Goal: Task Accomplishment & Management: Manage account settings

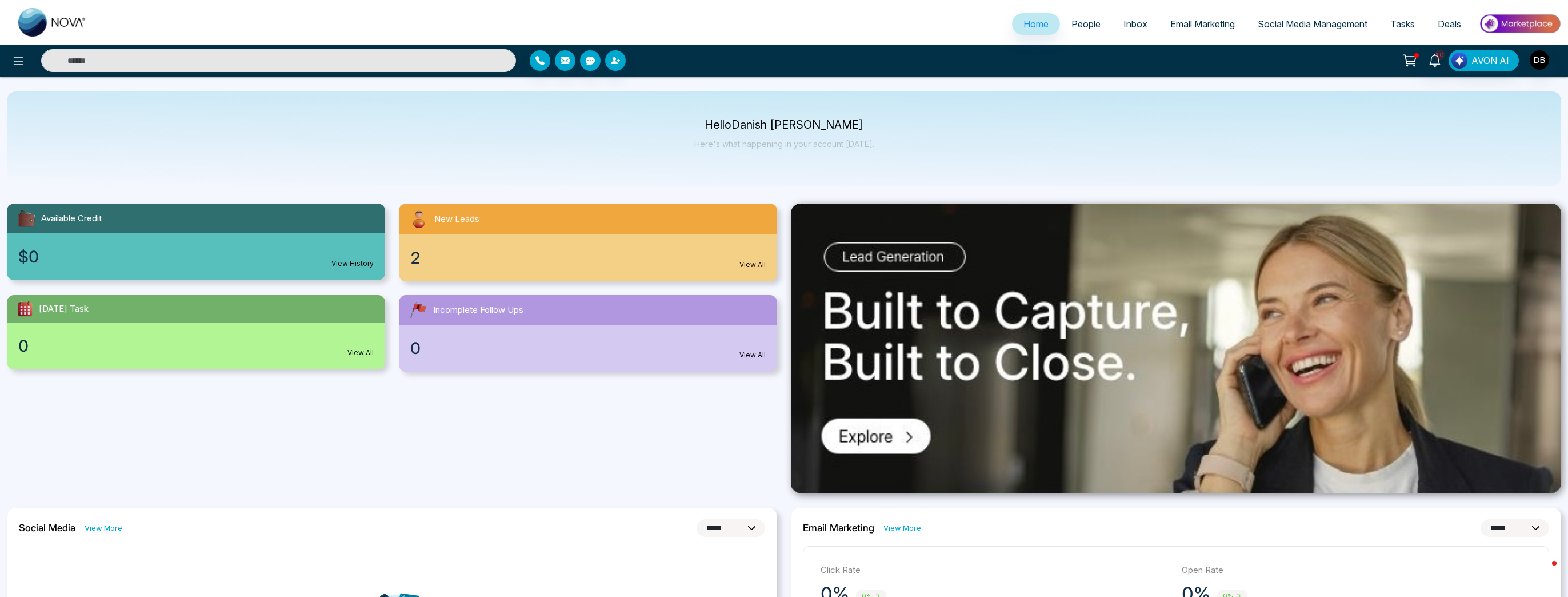
select select "*"
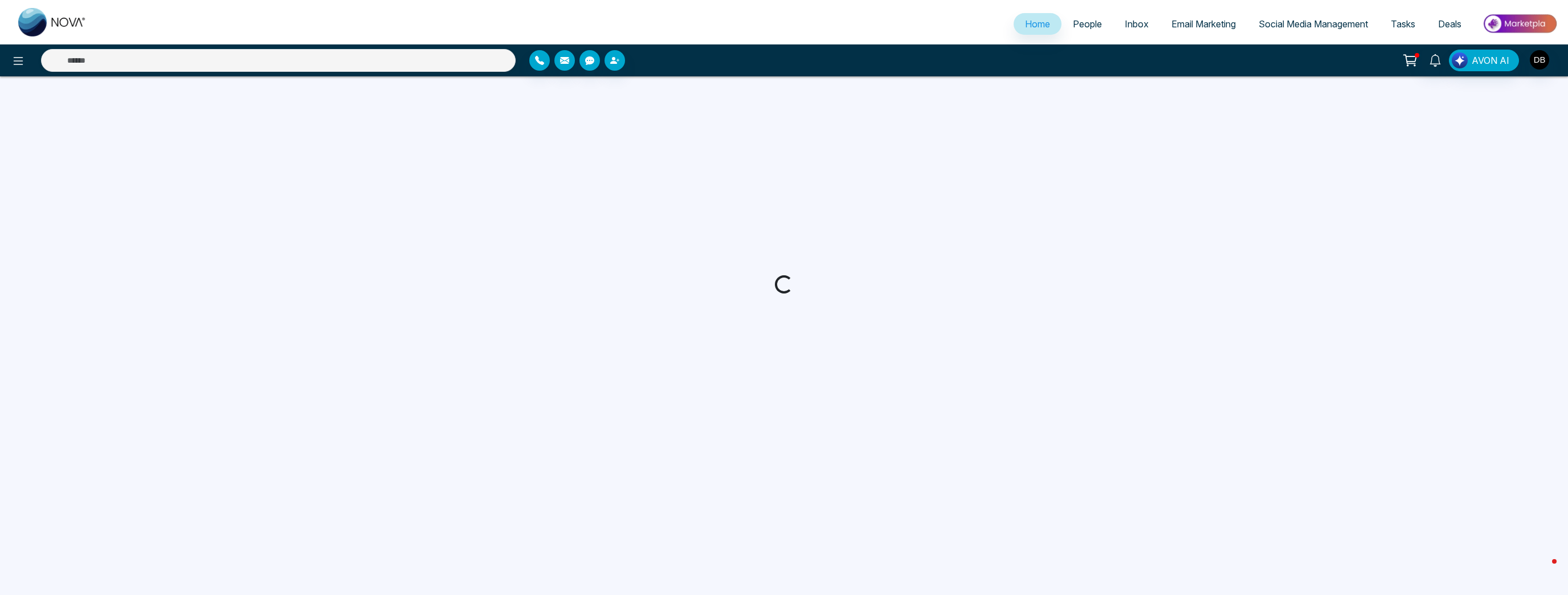
select select "*"
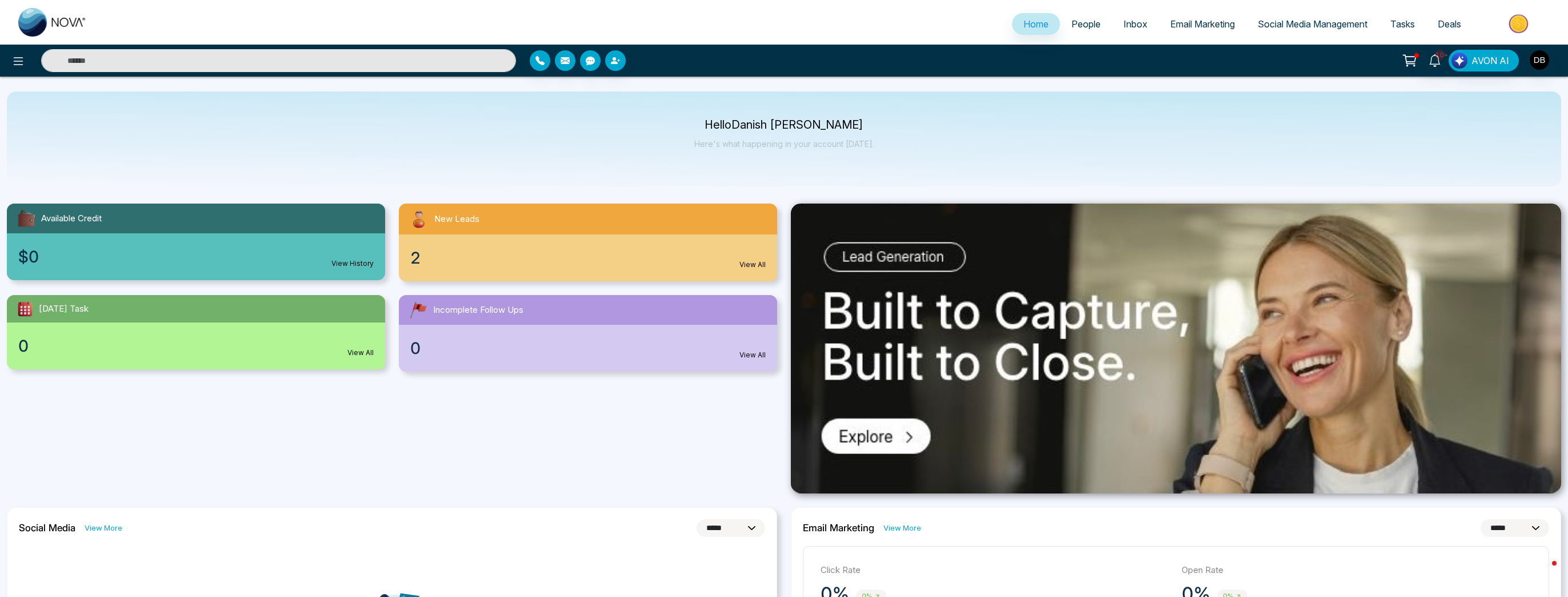
click at [741, 269] on link "View All" at bounding box center [752, 264] width 26 height 10
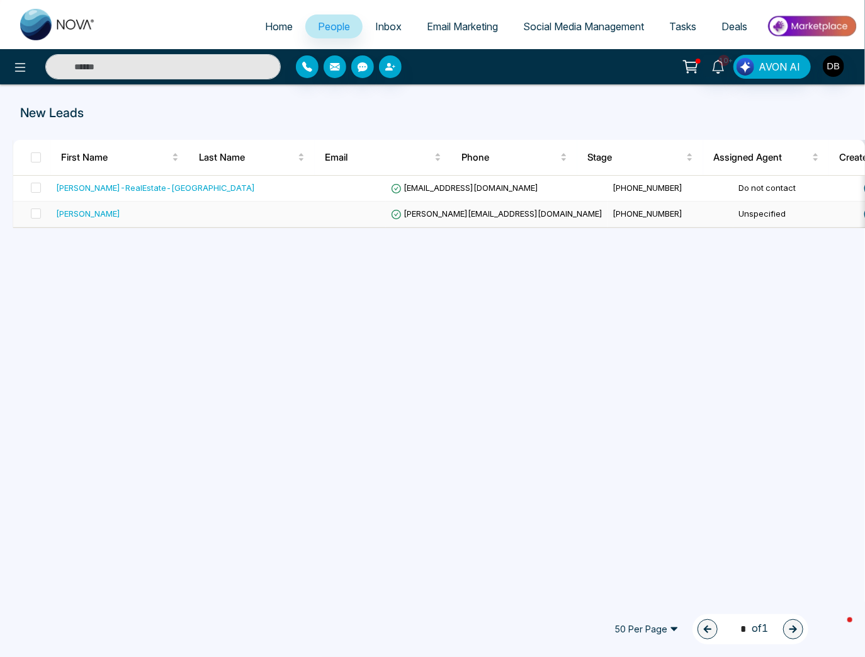
click at [179, 207] on td "[PERSON_NAME]" at bounding box center [155, 215] width 209 height 26
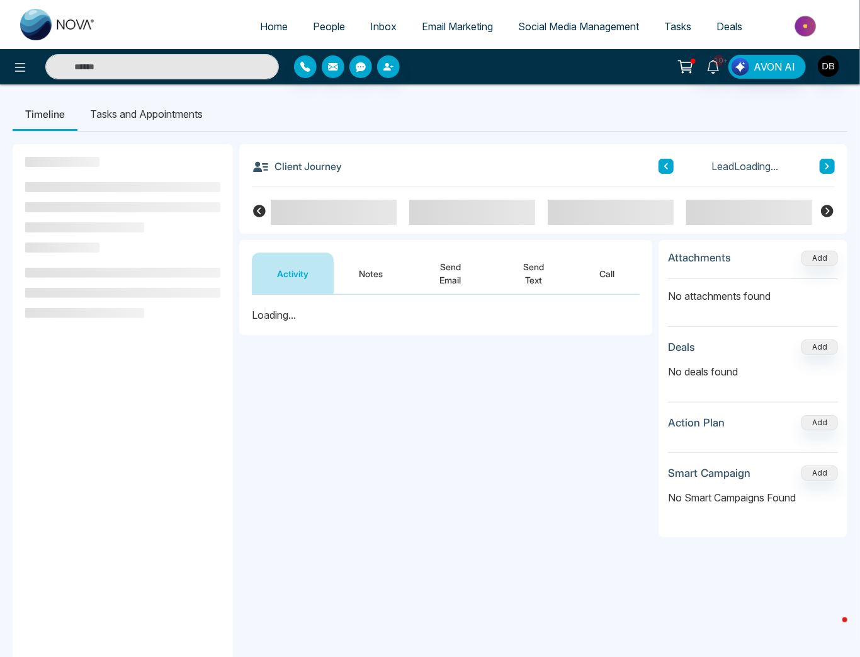
click at [390, 277] on button "Notes" at bounding box center [371, 274] width 74 height 42
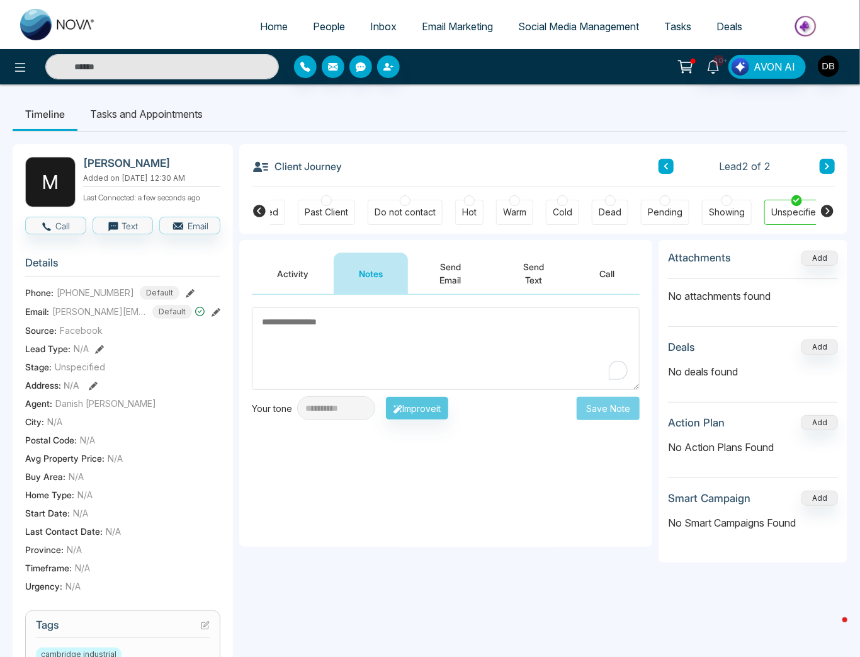
click at [112, 158] on h2 "[PERSON_NAME]" at bounding box center [149, 163] width 132 height 13
copy h2 "[PERSON_NAME]"
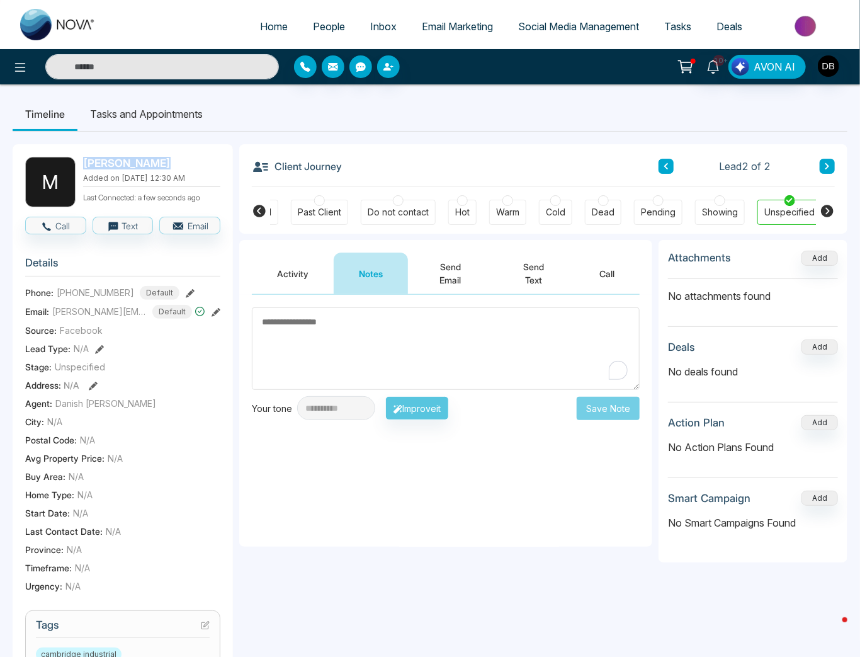
drag, startPoint x: 468, startPoint y: 142, endPoint x: 472, endPoint y: 156, distance: 15.0
click at [468, 142] on div "**********" at bounding box center [430, 550] width 835 height 836
click at [315, 322] on textarea "To enrich screen reader interactions, please activate Accessibility in Grammarl…" at bounding box center [446, 348] width 388 height 83
type textarea "*"
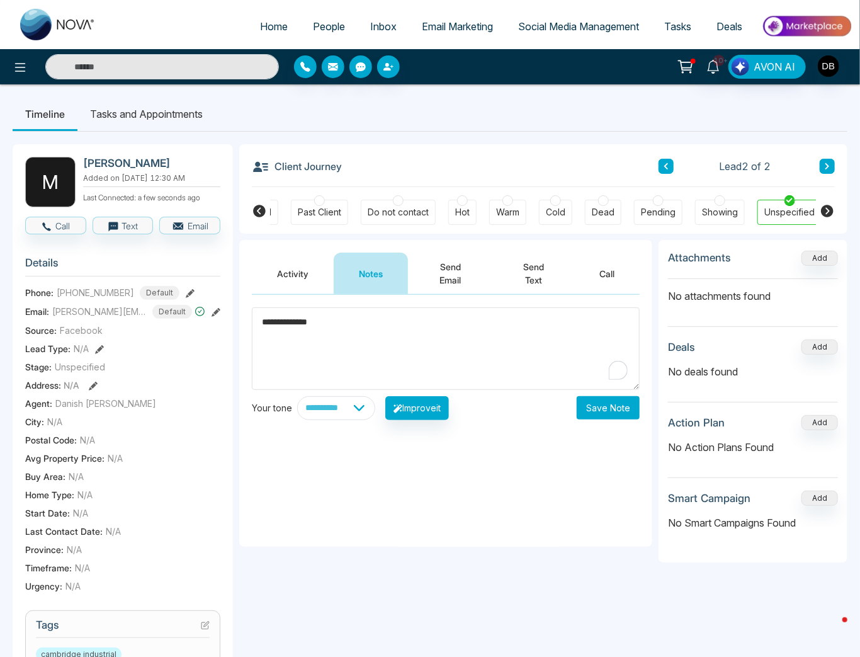
type textarea "**********"
click at [60, 26] on img at bounding box center [58, 24] width 76 height 31
select select "*"
